Goal: Information Seeking & Learning: Find specific fact

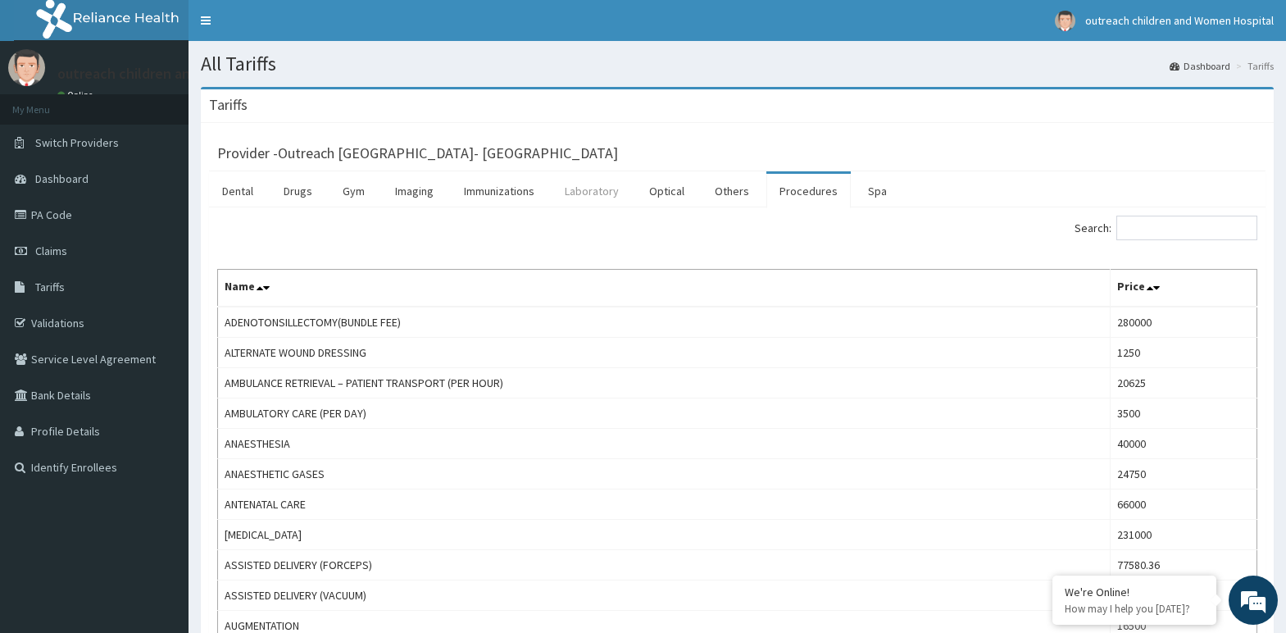
click at [590, 199] on link "Laboratory" at bounding box center [592, 191] width 80 height 34
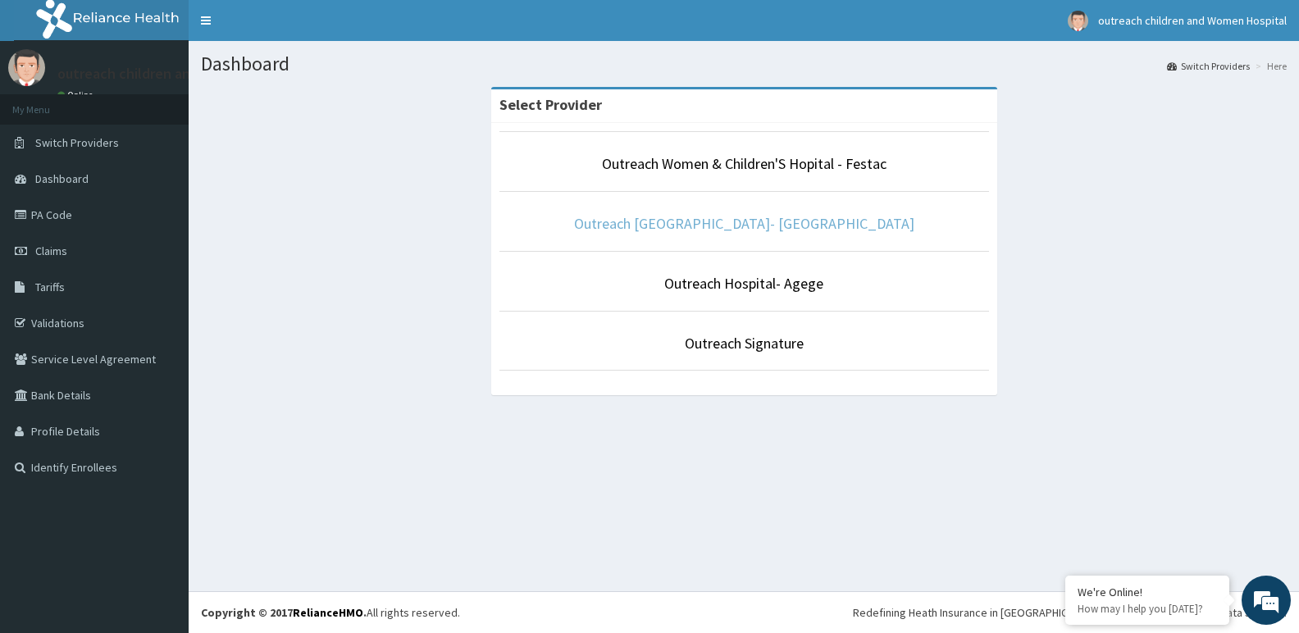
click at [693, 222] on link "Outreach [GEOGRAPHIC_DATA]- [GEOGRAPHIC_DATA]" at bounding box center [744, 223] width 340 height 19
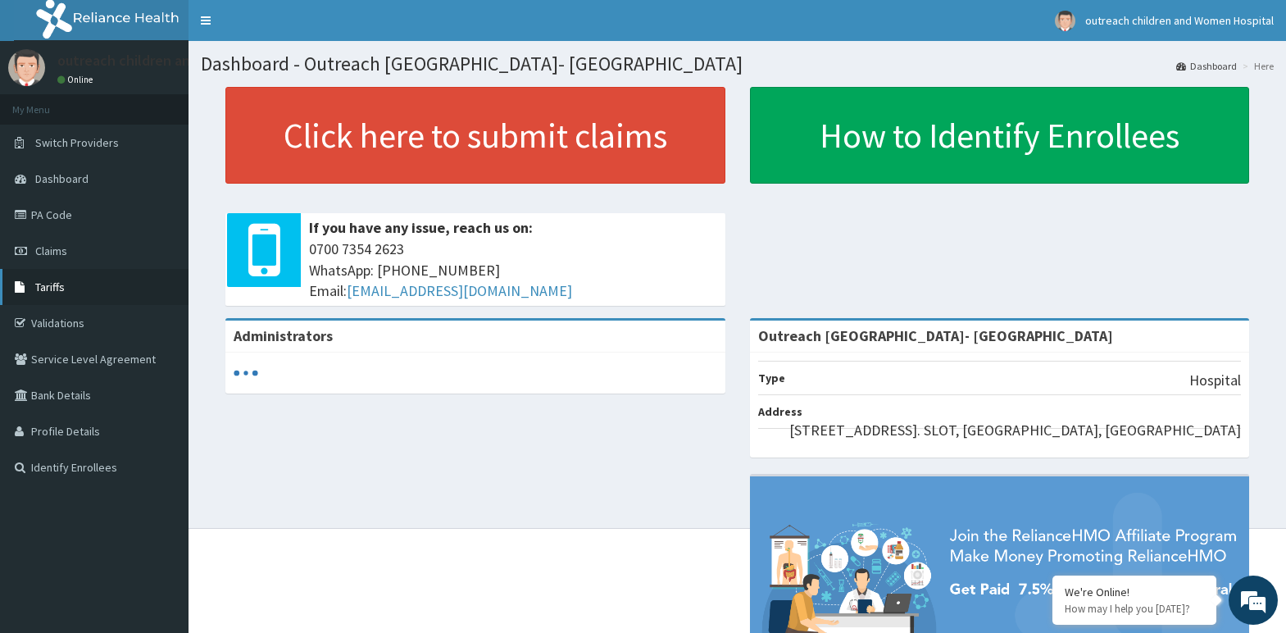
click at [82, 289] on link "Tariffs" at bounding box center [94, 287] width 189 height 36
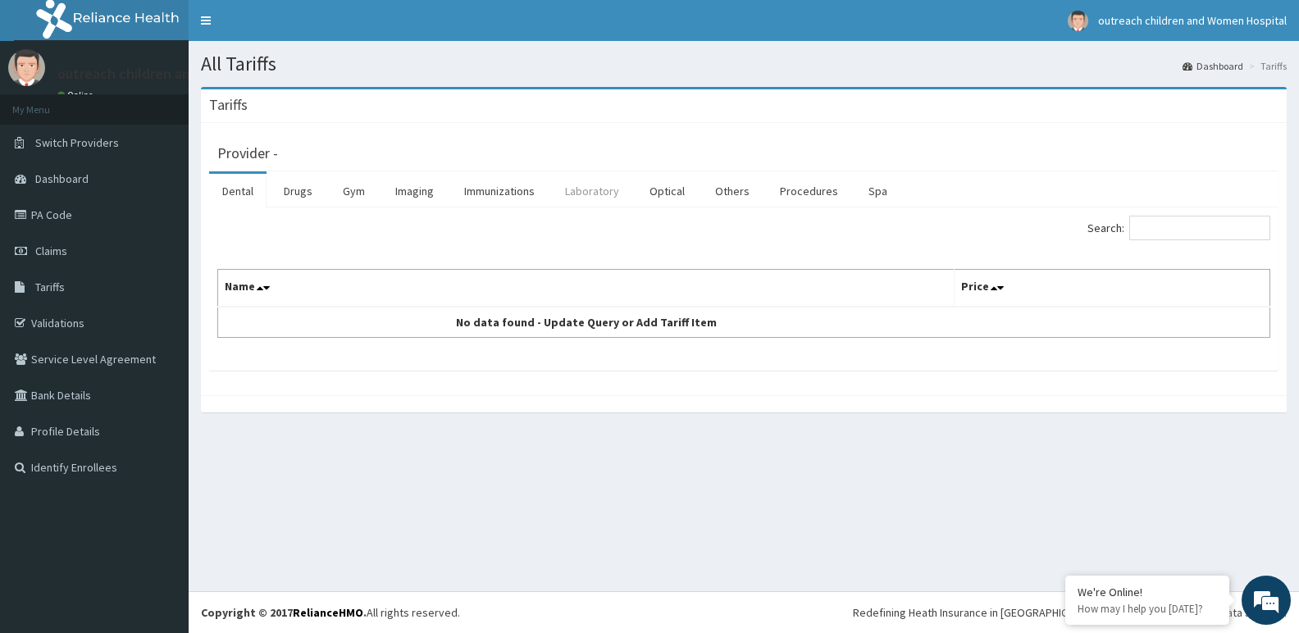
click at [590, 196] on link "Laboratory" at bounding box center [592, 191] width 80 height 34
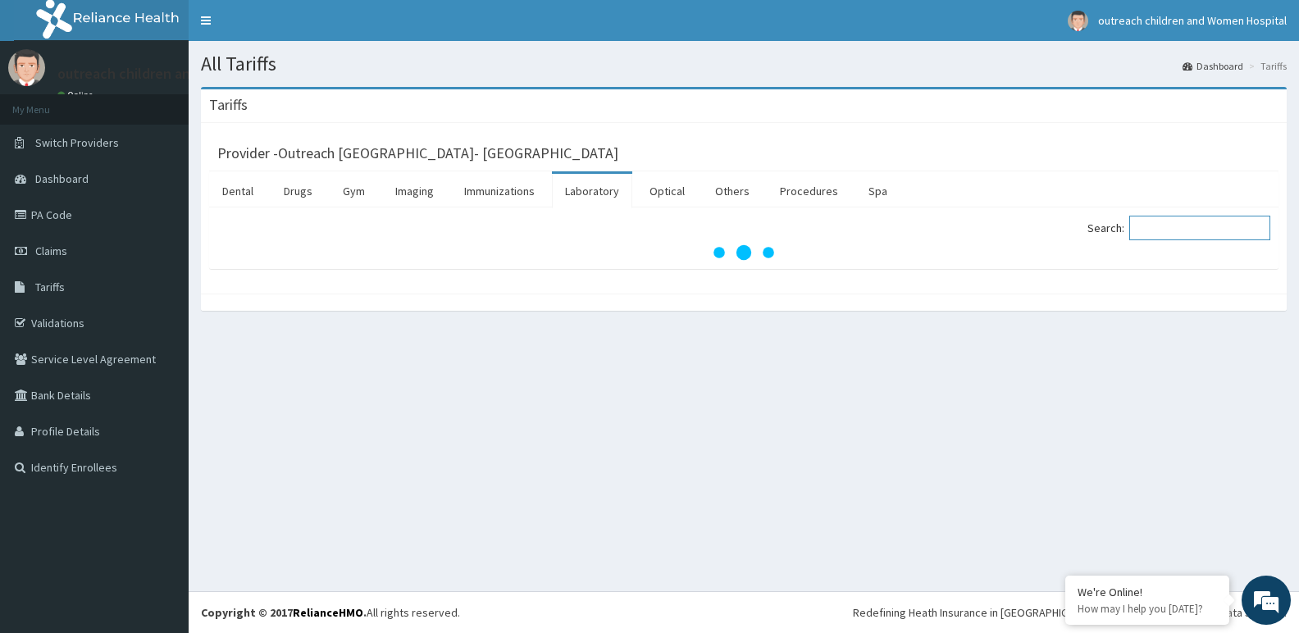
click at [1199, 238] on input "Search:" at bounding box center [1199, 228] width 141 height 25
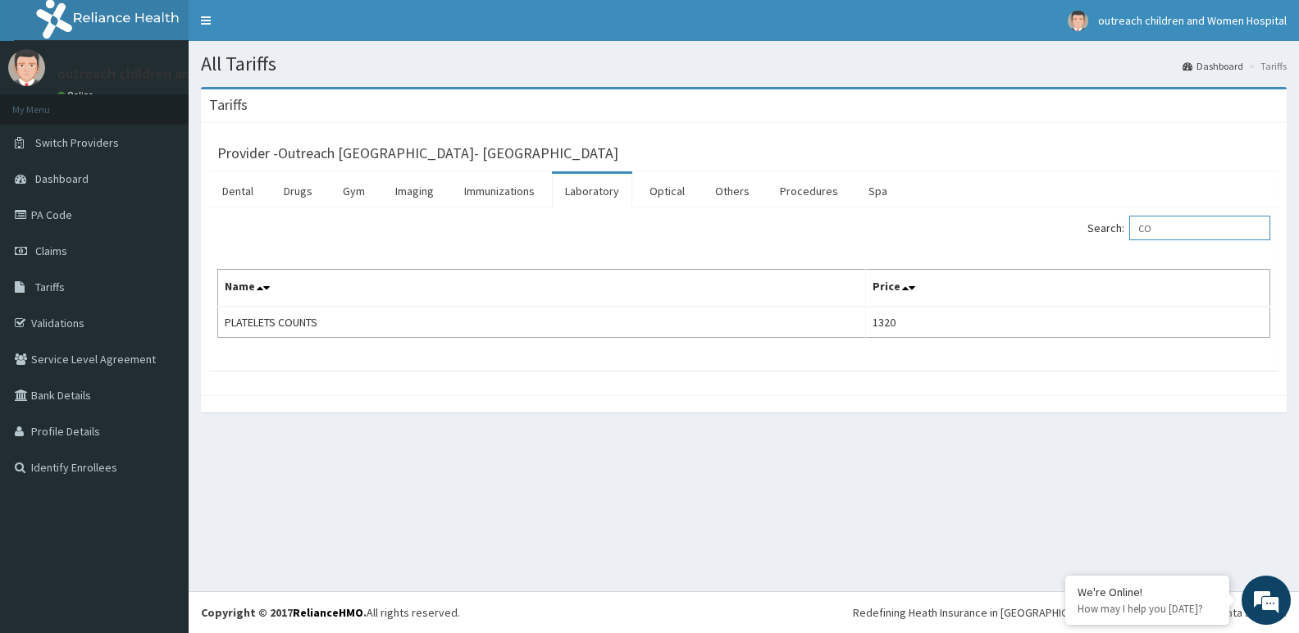
type input "C"
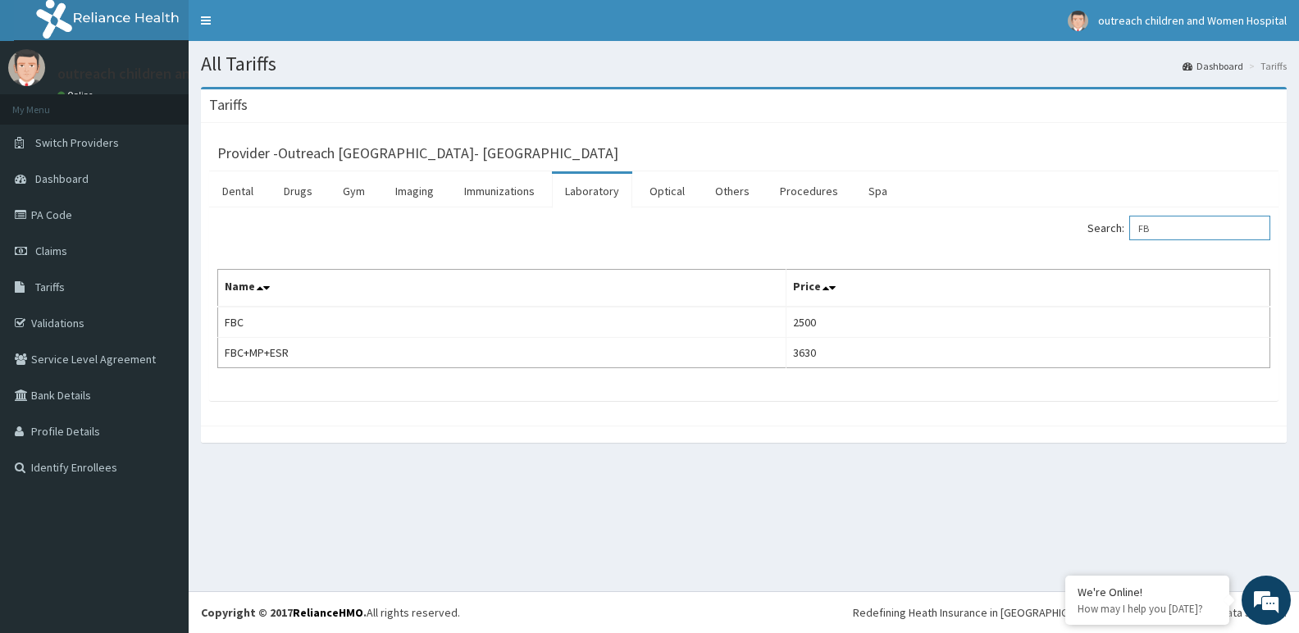
type input "F"
type input "M"
type input "E"
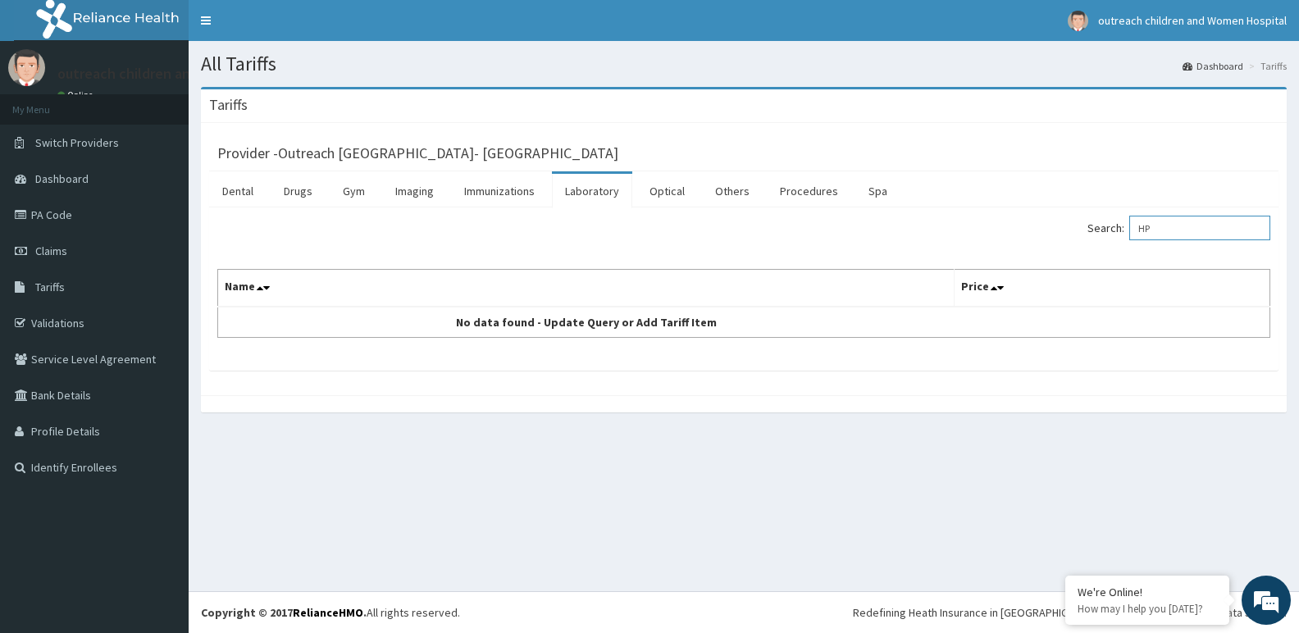
type input "H"
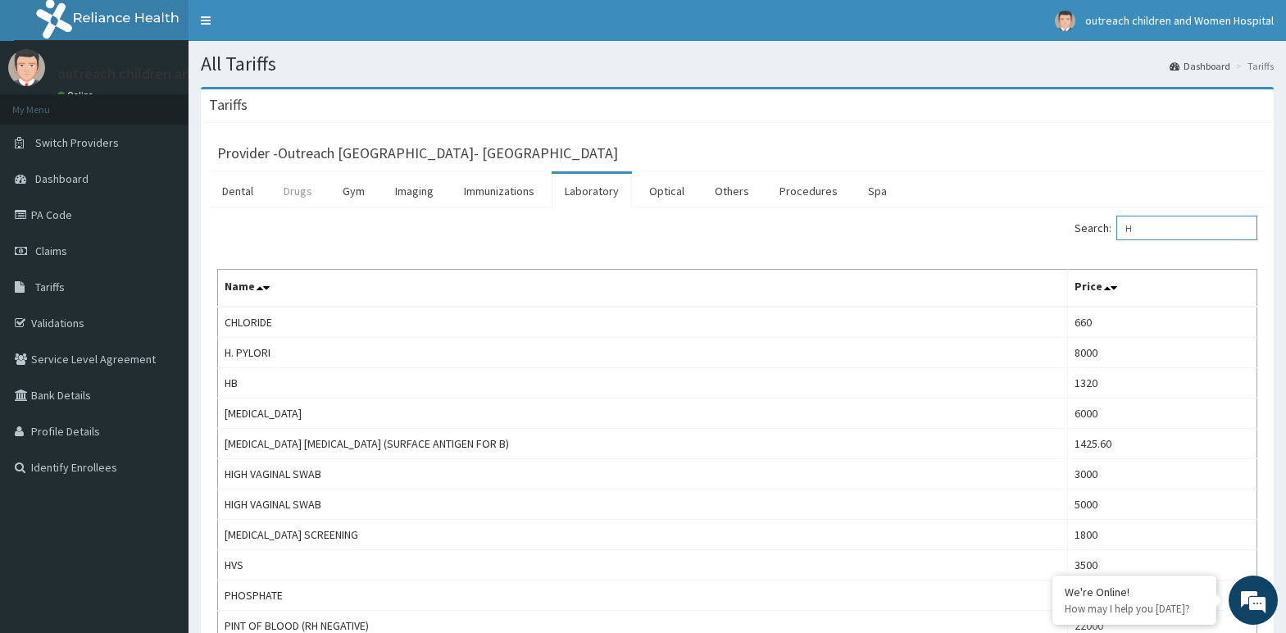
type input "H"
click at [293, 197] on link "Drugs" at bounding box center [298, 191] width 55 height 34
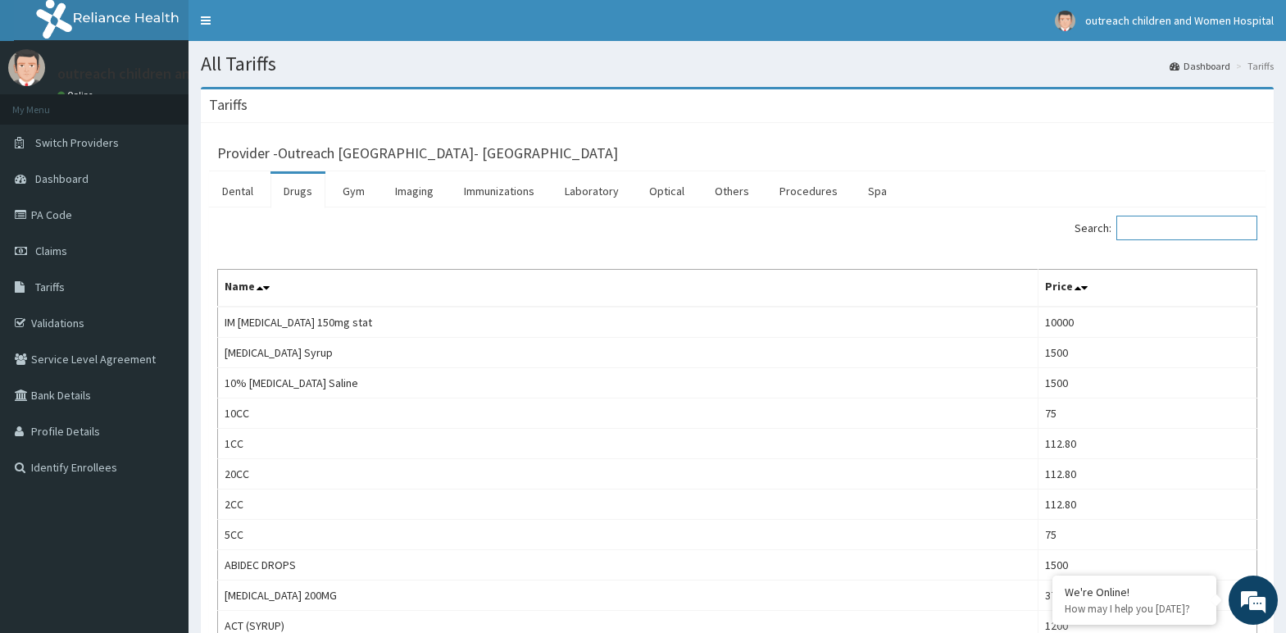
click at [1184, 221] on input "Search:" at bounding box center [1187, 228] width 141 height 25
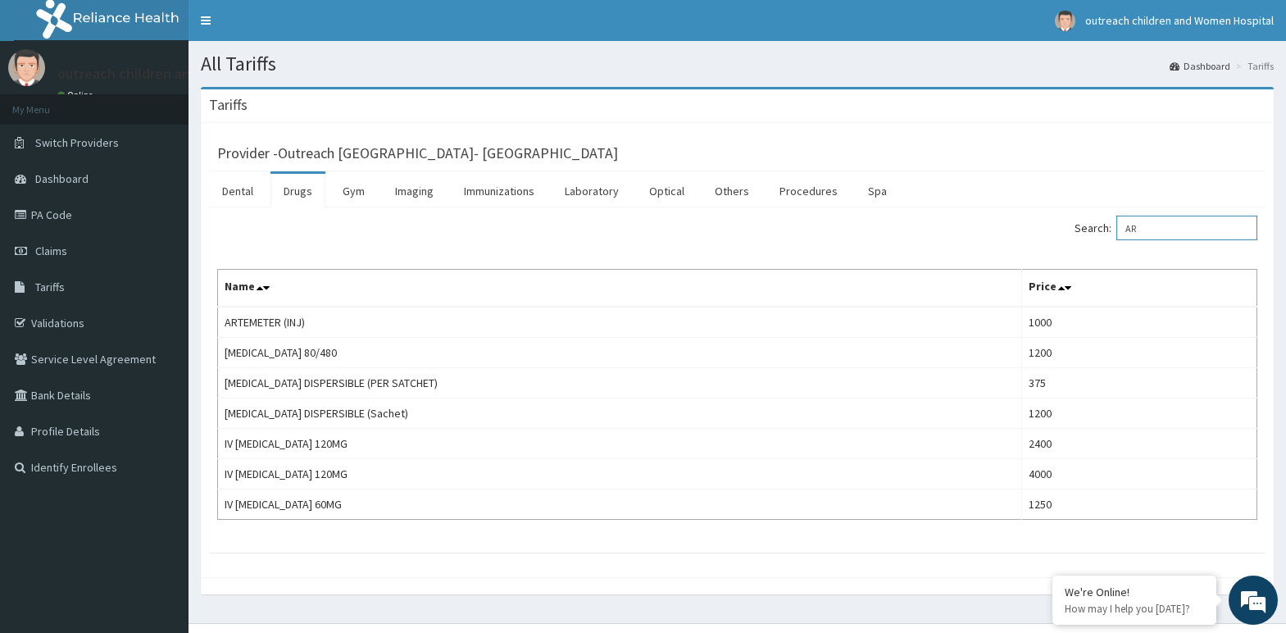
type input "A"
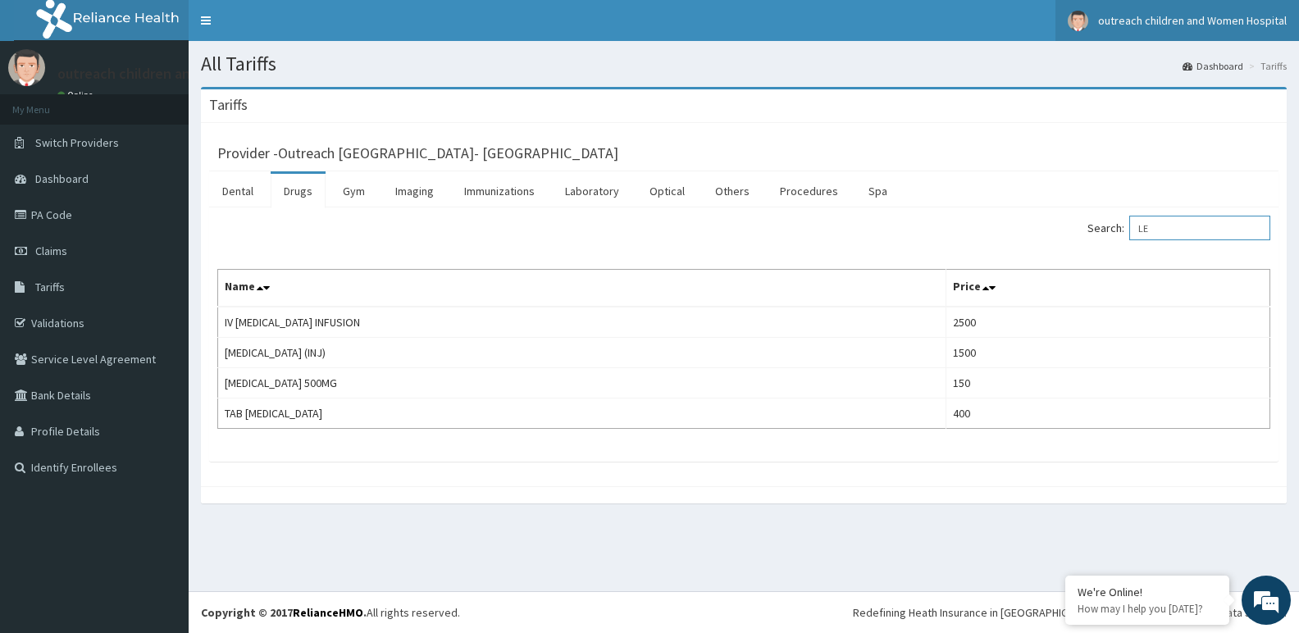
type input "L"
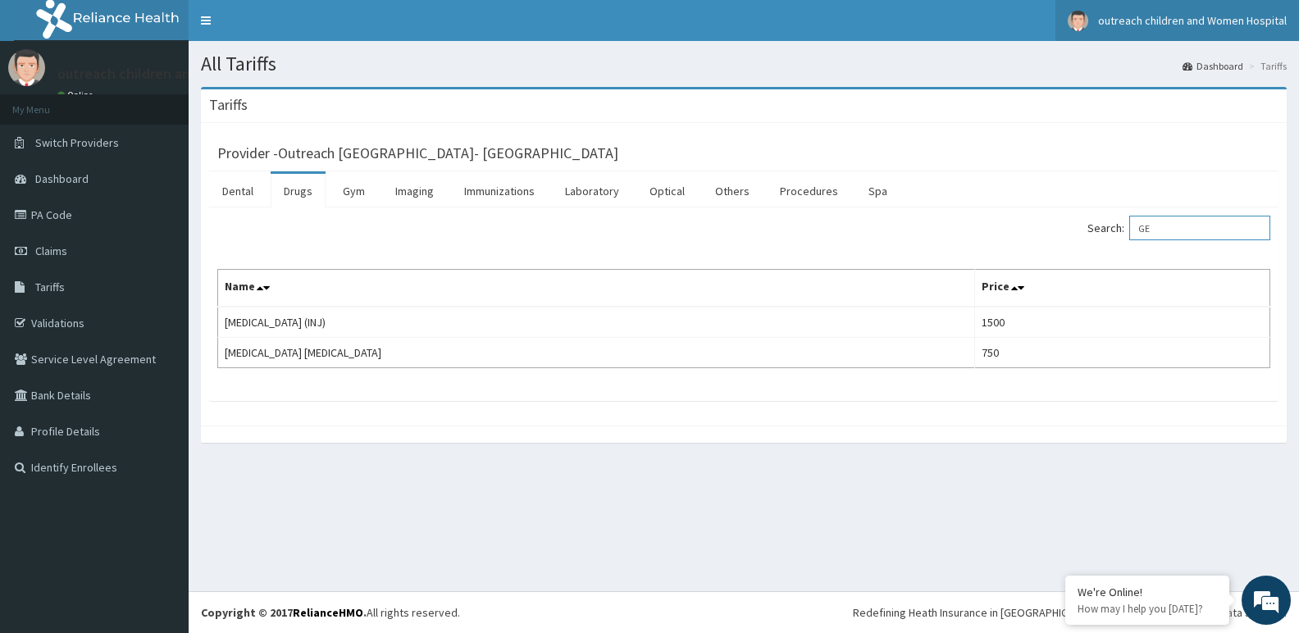
type input "G"
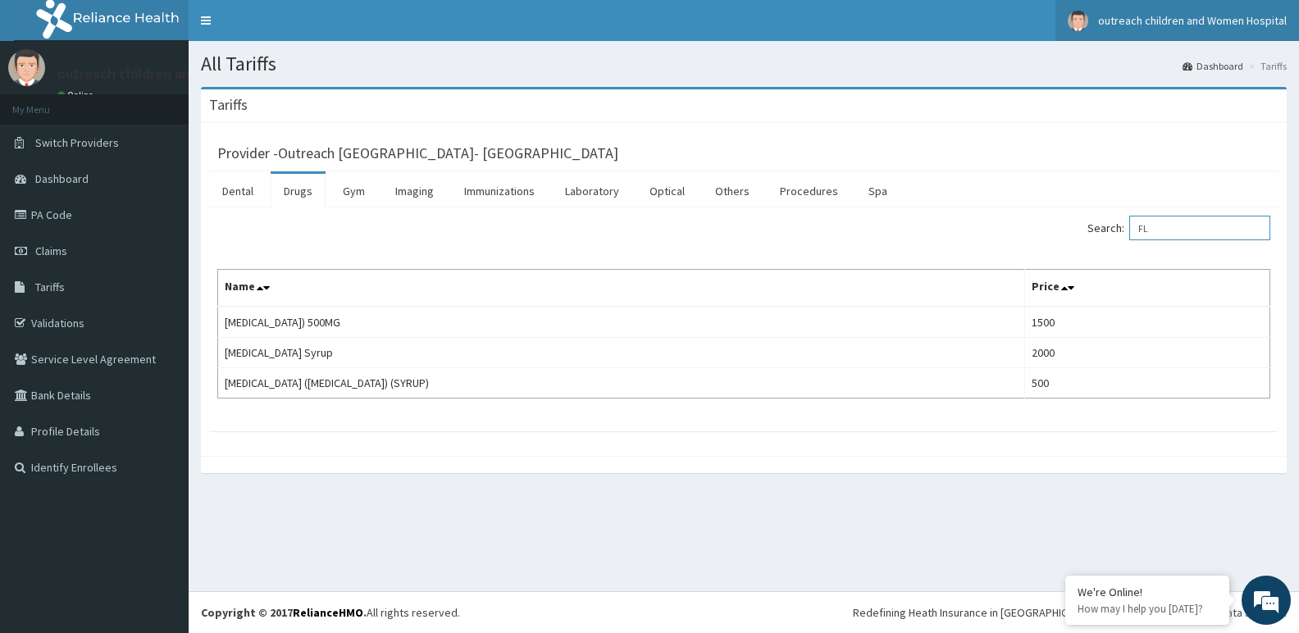
type input "F"
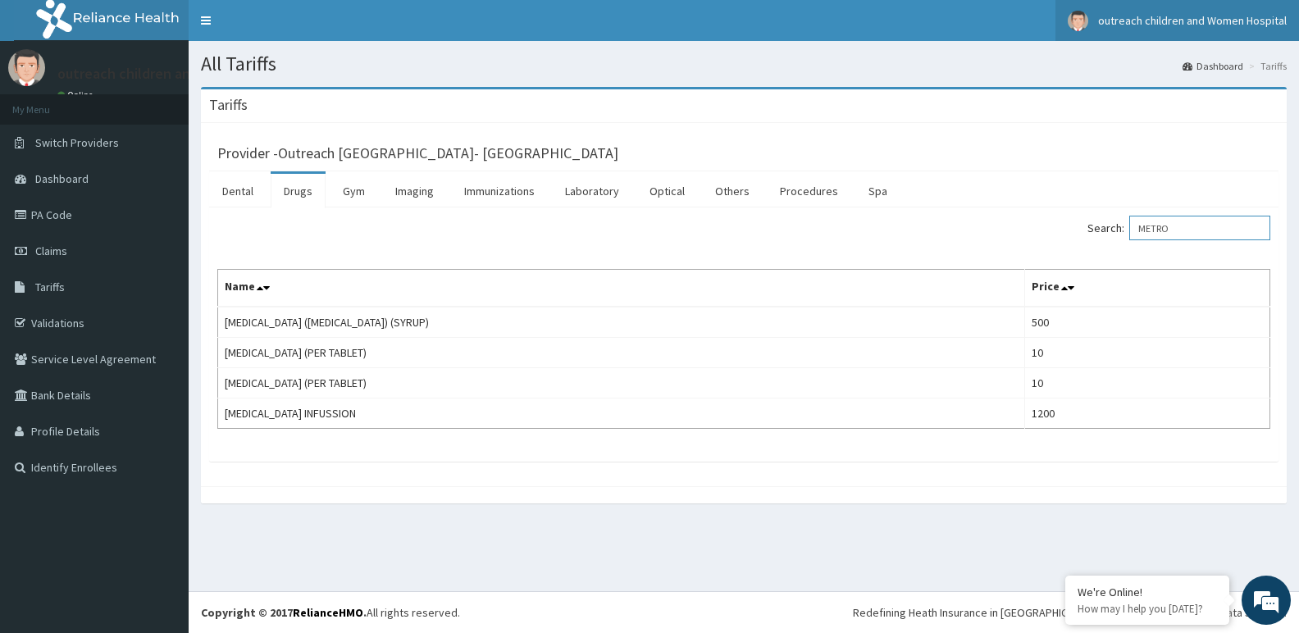
type input "METRO"
